Goal: Information Seeking & Learning: Learn about a topic

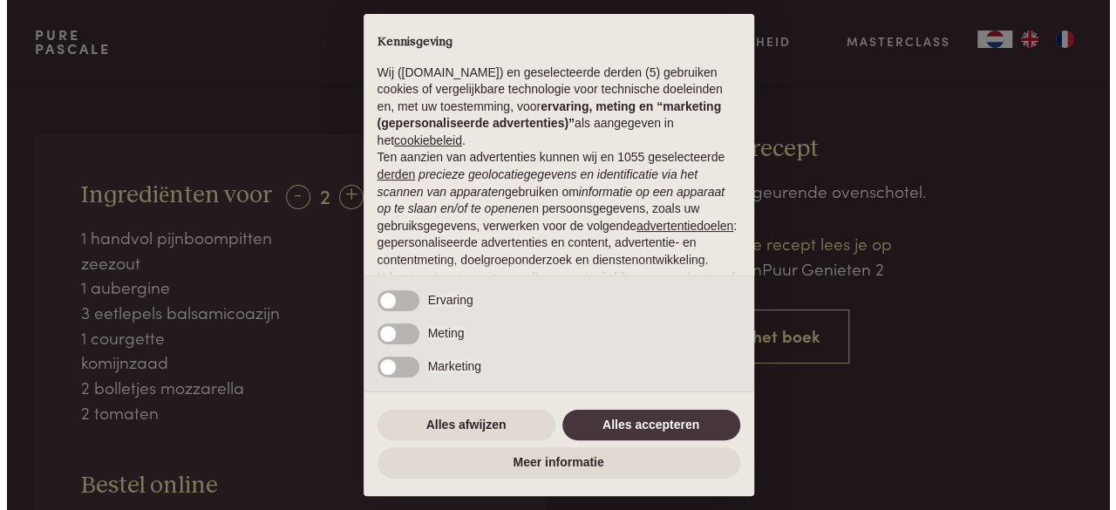
scroll to position [659, 0]
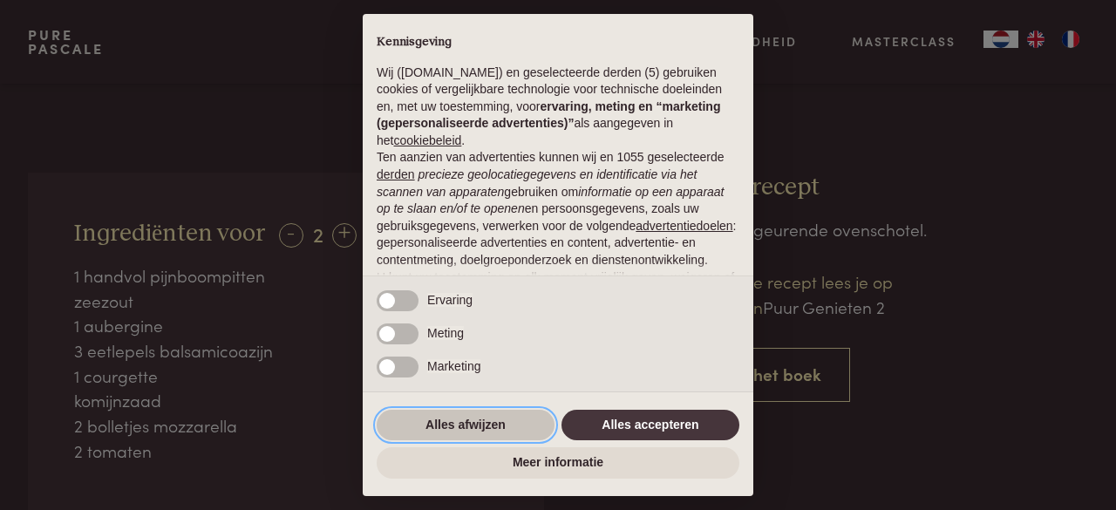
click at [456, 416] on button "Alles afwijzen" at bounding box center [466, 425] width 178 height 31
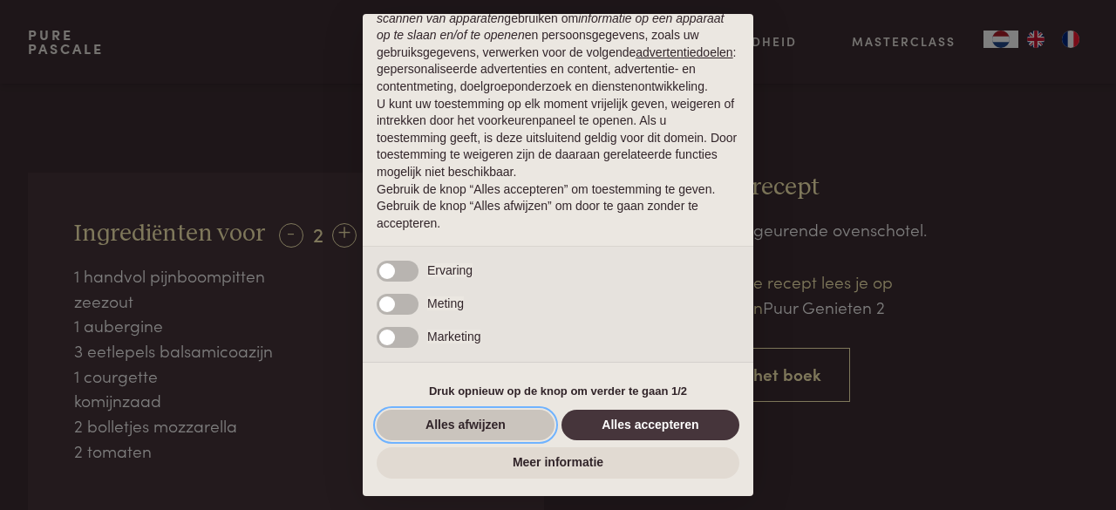
click at [464, 425] on button "Alles afwijzen" at bounding box center [466, 425] width 178 height 31
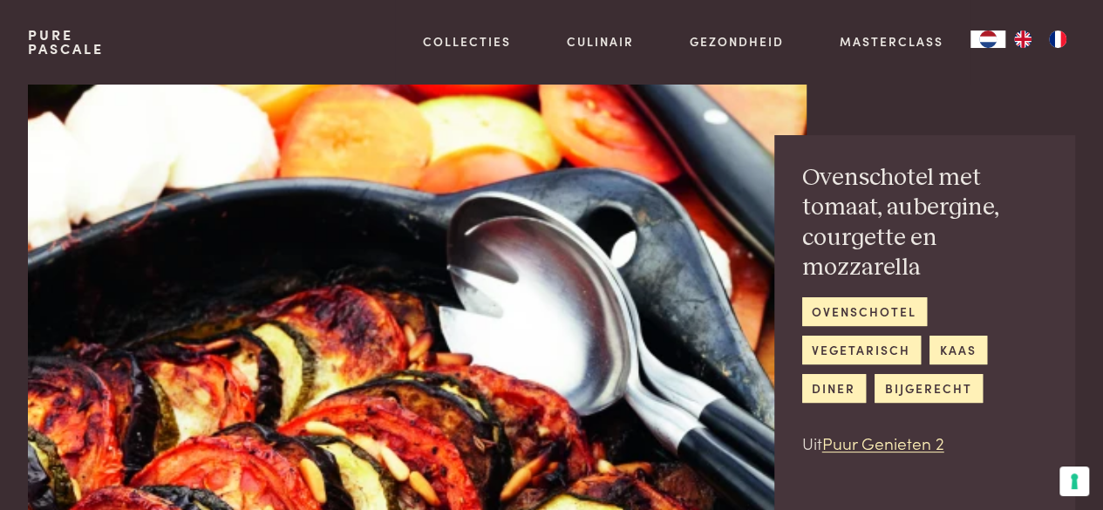
scroll to position [0, 0]
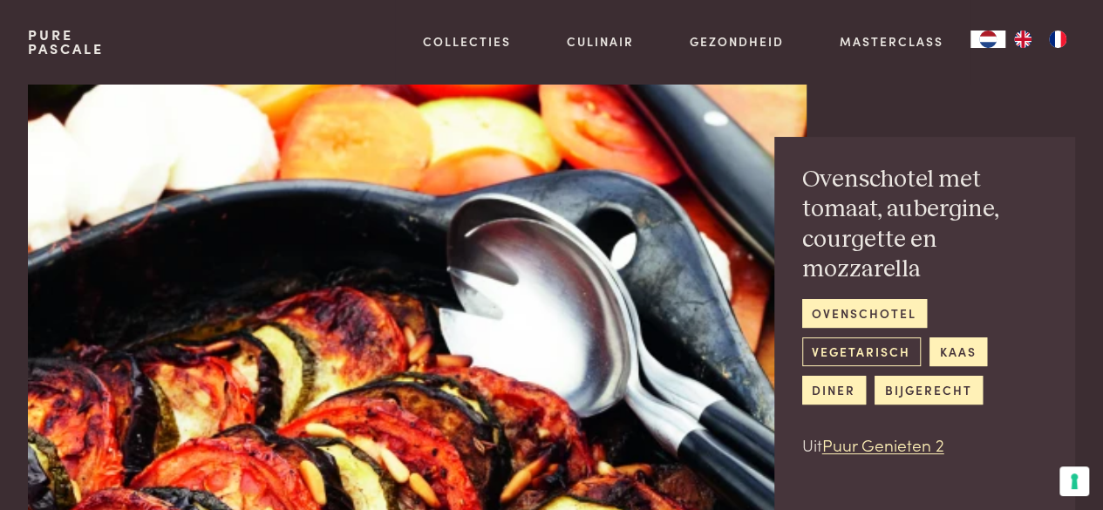
click at [855, 351] on link "vegetarisch" at bounding box center [861, 352] width 119 height 29
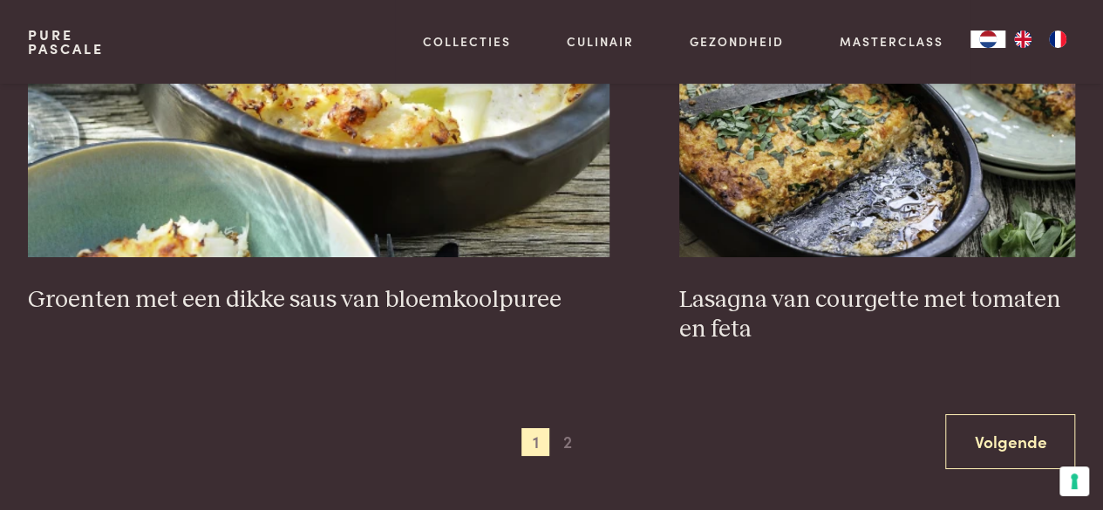
scroll to position [3140, 0]
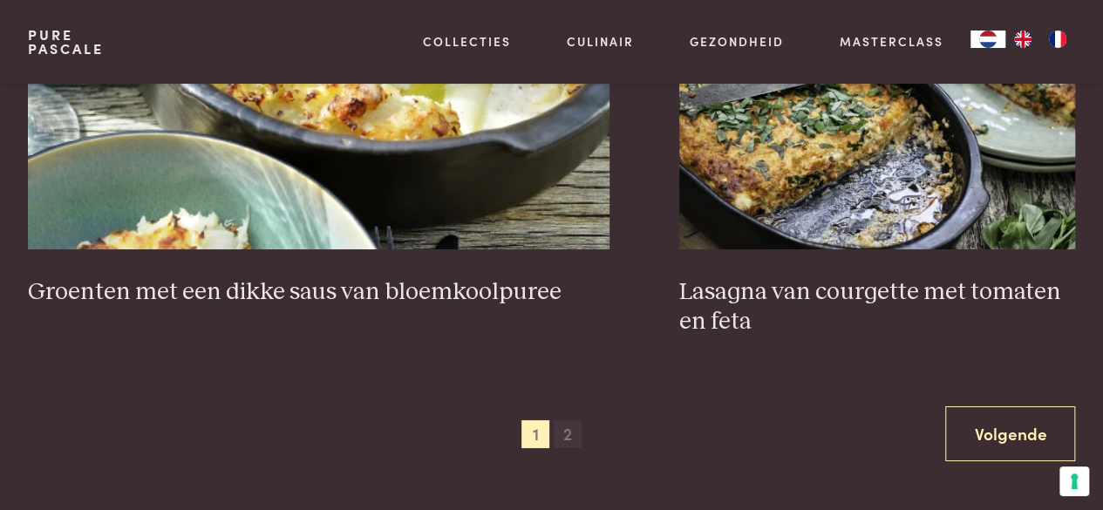
click at [563, 438] on span "2" at bounding box center [568, 434] width 28 height 28
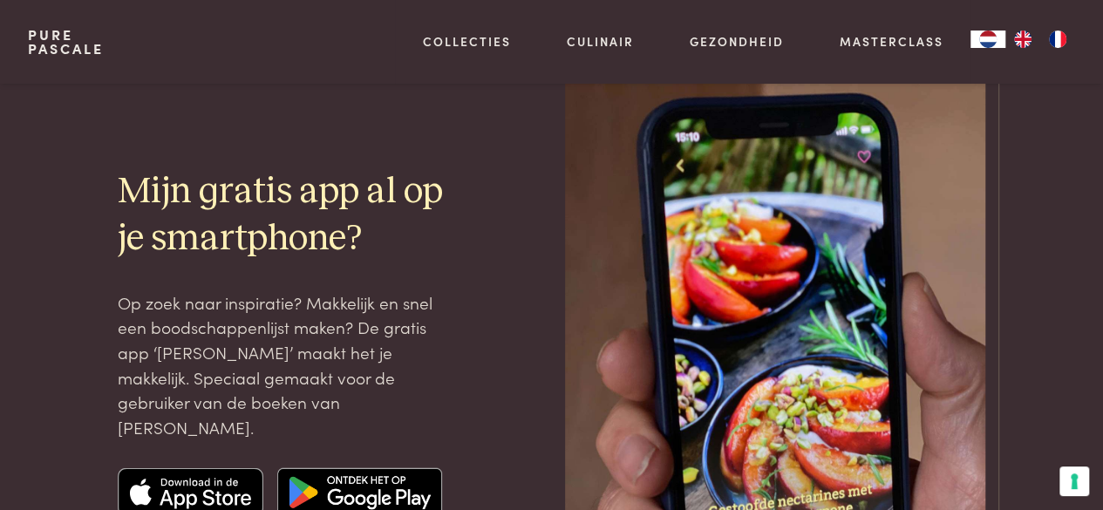
scroll to position [1883, 0]
